Goal: Task Accomplishment & Management: Use online tool/utility

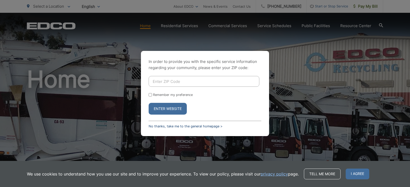
click at [173, 125] on link "No thanks, take me to the general homepage >" at bounding box center [186, 127] width 74 height 4
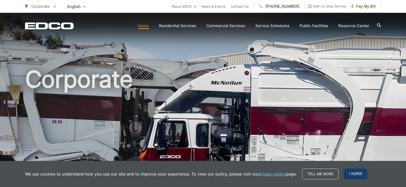
click at [356, 175] on span "I agree" at bounding box center [356, 174] width 24 height 11
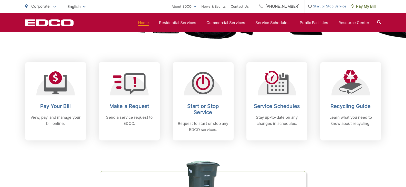
scroll to position [205, 0]
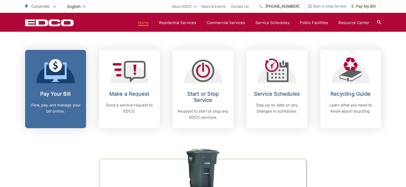
click at [52, 98] on div "Pay Your Bill View, pay, and manage your bill online." at bounding box center [55, 103] width 51 height 24
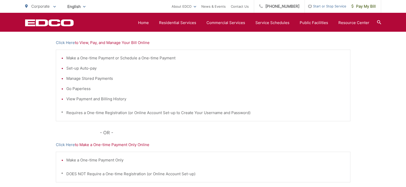
scroll to position [102, 0]
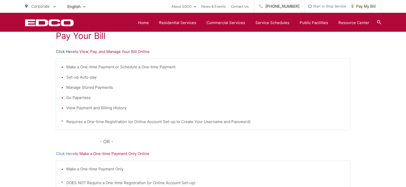
click at [64, 52] on link "Click Here" at bounding box center [65, 52] width 19 height 6
